Goal: Task Accomplishment & Management: Use online tool/utility

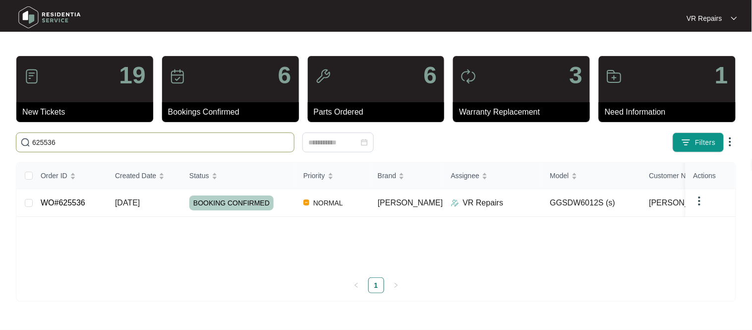
type input "625536"
click at [96, 206] on td "WO#625536" at bounding box center [70, 203] width 74 height 28
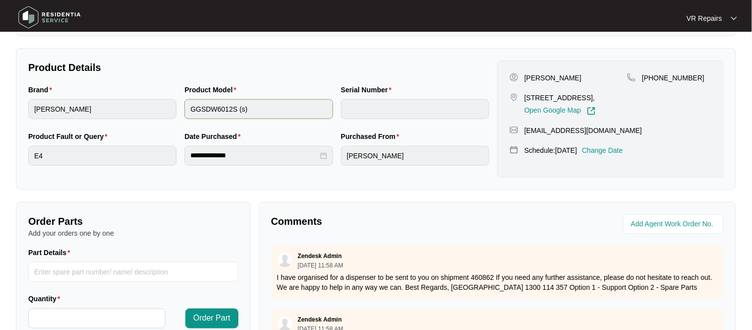
scroll to position [328, 0]
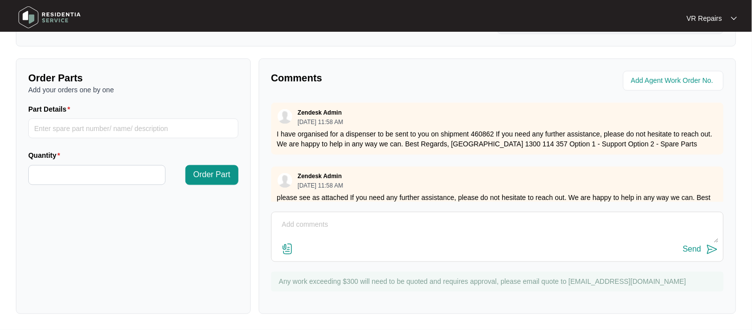
click at [312, 225] on textarea at bounding box center [498, 230] width 442 height 26
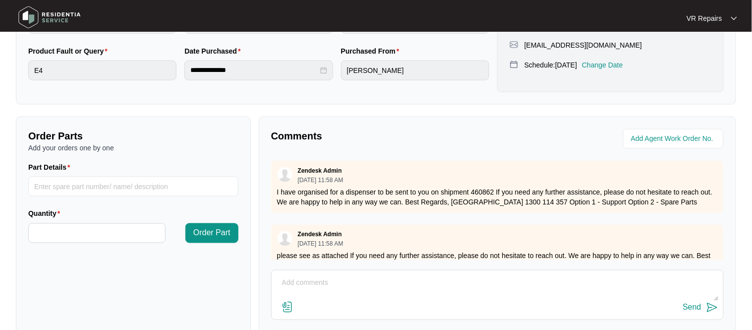
scroll to position [275, 0]
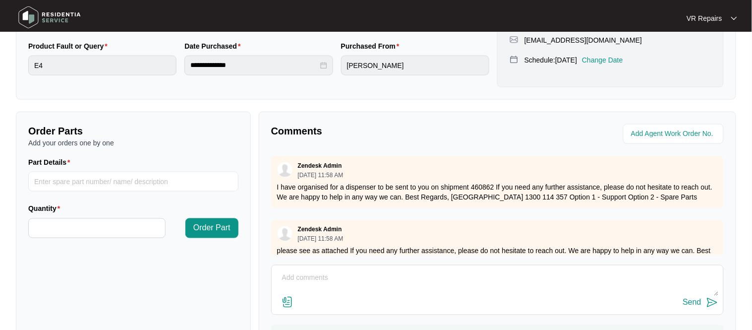
click at [322, 283] on textarea at bounding box center [498, 283] width 442 height 26
paste textarea "Inspected the dishwasher, and replaced broken soap dispenser, and also reset E4…"
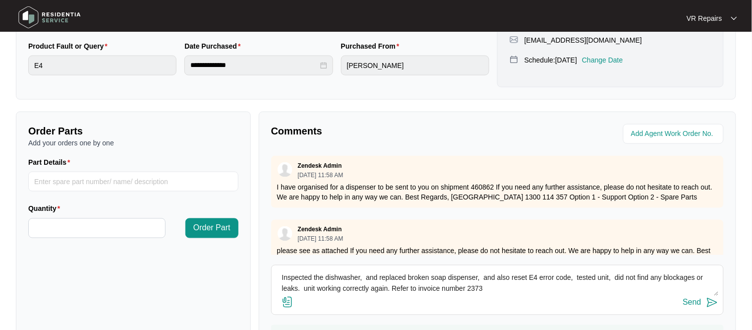
type textarea "Inspected the dishwasher, and replaced broken soap dispenser, and also reset E4…"
click at [706, 308] on img at bounding box center [712, 302] width 12 height 12
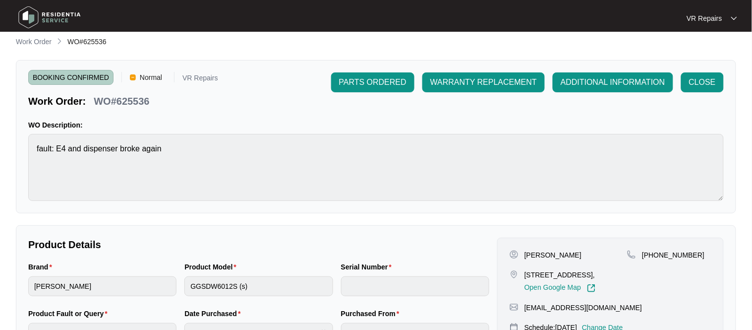
scroll to position [12, 0]
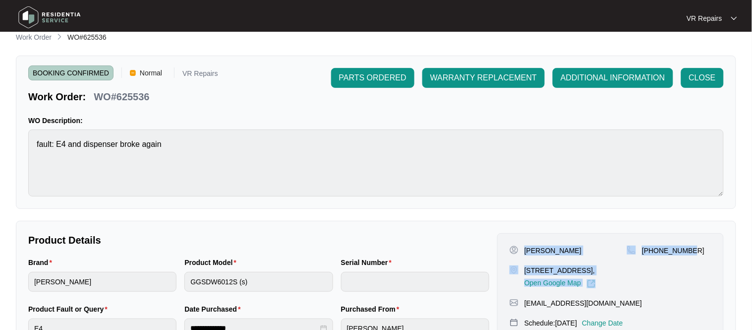
copy div "[PERSON_NAME] [STREET_ADDRESS][PERSON_NAME], Open Google Map [PHONE_NUMBER]"
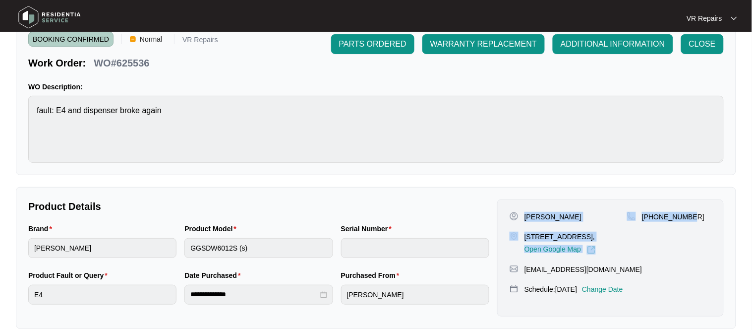
scroll to position [0, 0]
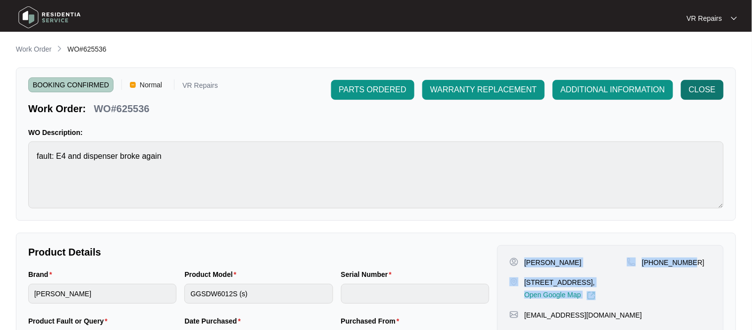
click at [710, 91] on span "CLOSE" at bounding box center [702, 90] width 27 height 12
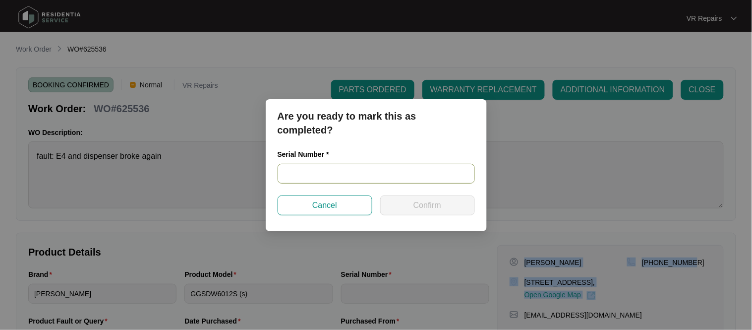
click at [332, 172] on input "text" at bounding box center [376, 174] width 197 height 20
paste input "24014698040200144"
type input "24014698040200144"
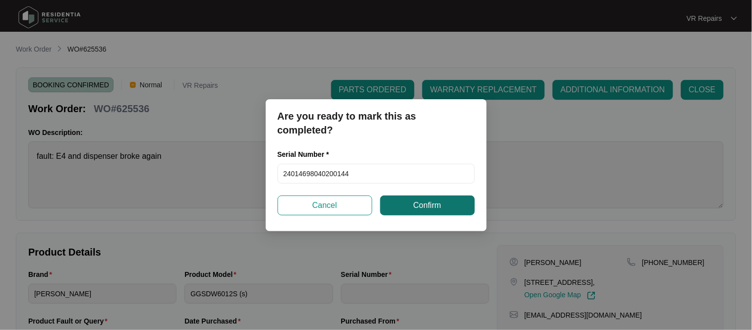
click at [443, 207] on button "Confirm" at bounding box center [427, 205] width 95 height 20
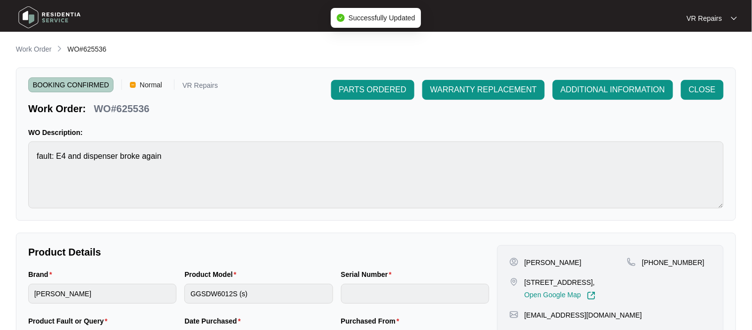
type input "24014698040200144"
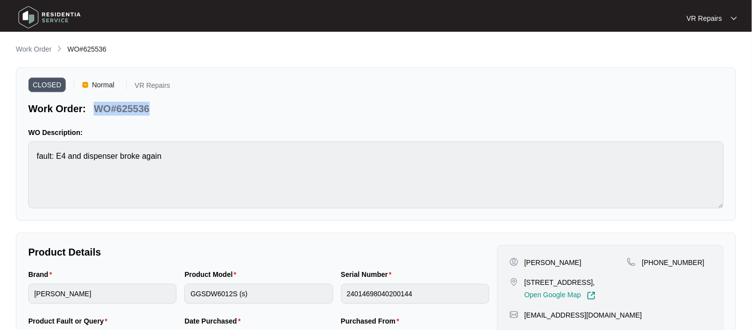
copy div "WO#625536"
click at [31, 48] on p "Work Order" at bounding box center [34, 49] width 36 height 10
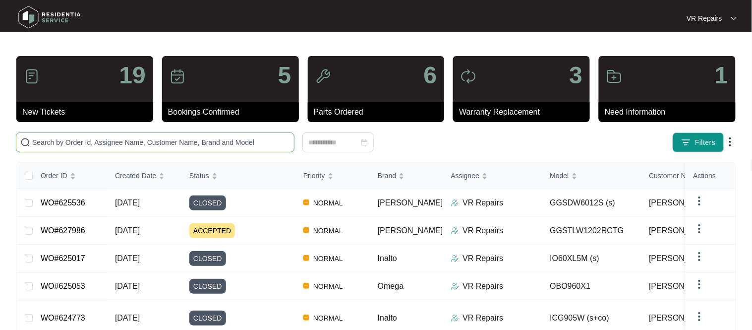
click at [115, 139] on input "text" at bounding box center [161, 142] width 258 height 11
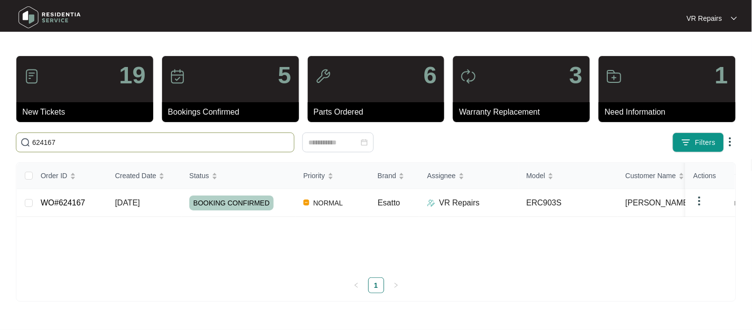
type input "624167"
click at [108, 205] on td "[DATE]" at bounding box center [144, 203] width 74 height 28
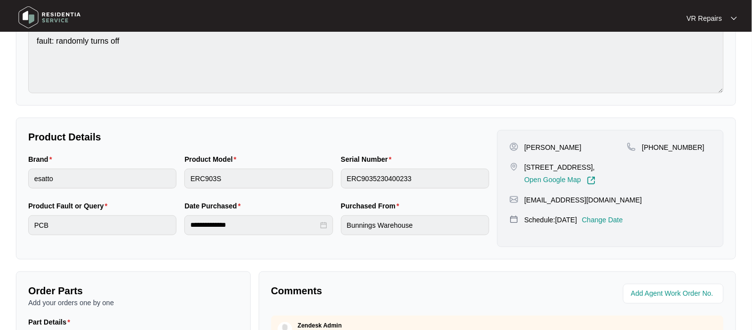
scroll to position [116, 0]
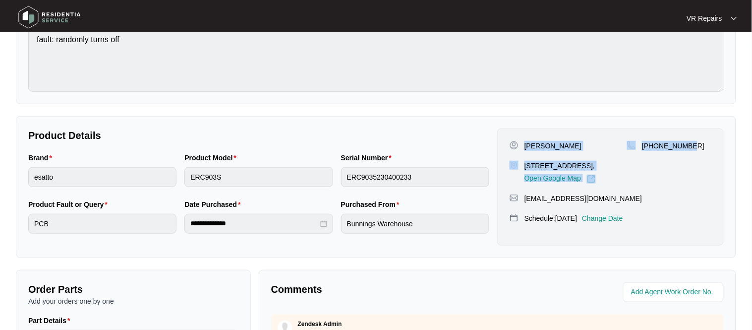
copy div "[PERSON_NAME] [STREET_ADDRESS], Open Google Map [PHONE_NUMBER]"
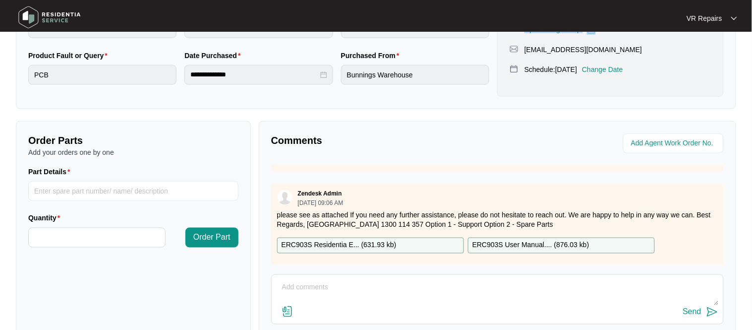
scroll to position [48, 0]
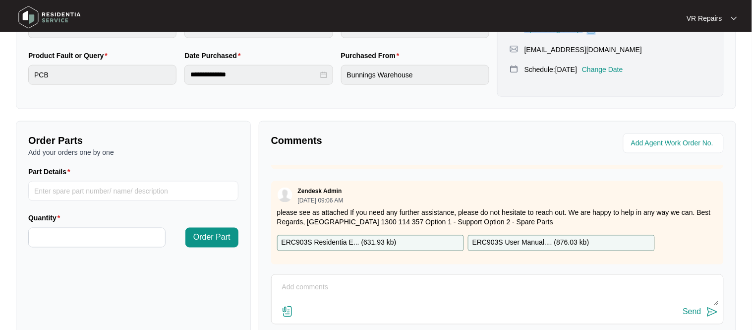
click at [318, 283] on textarea at bounding box center [498, 293] width 442 height 26
type textarea "Changed over unit, refer to invoice number 2374"
click at [695, 316] on button "Send" at bounding box center [700, 311] width 35 height 13
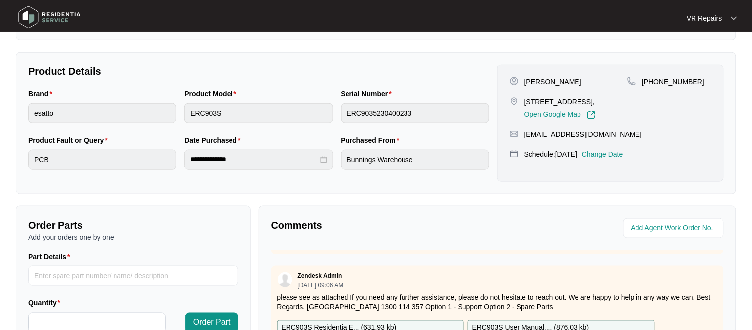
scroll to position [0, 0]
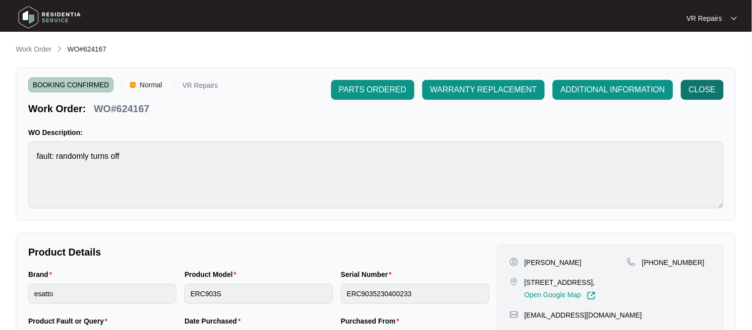
click at [702, 93] on span "CLOSE" at bounding box center [702, 90] width 27 height 12
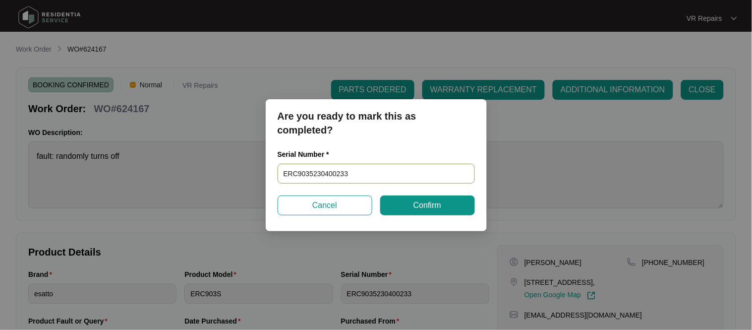
click at [379, 171] on input "ERC9035230400233" at bounding box center [376, 174] width 197 height 20
type input "E"
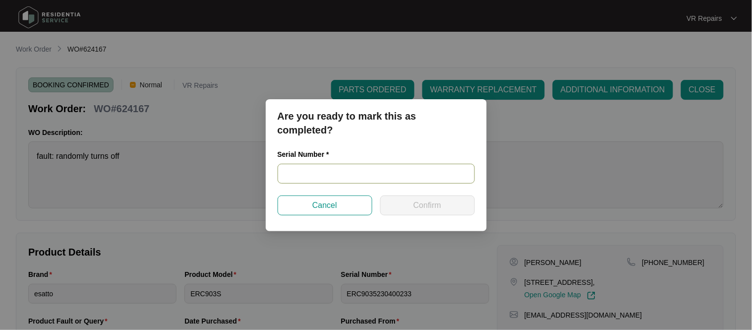
paste input "ERCG035240500046"
type input "ERCG035240500046"
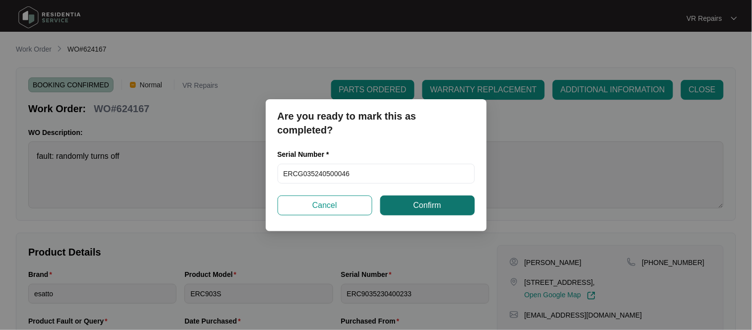
click at [435, 204] on span "Confirm" at bounding box center [427, 205] width 28 height 12
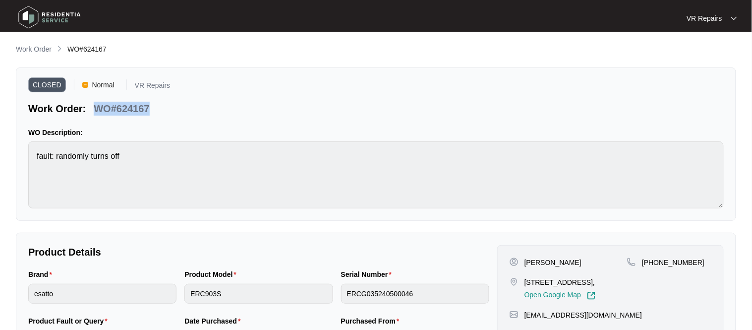
copy p "WO#624167"
type input "ERC9035230400233"
click at [27, 48] on p "Work Order" at bounding box center [34, 49] width 36 height 10
